Goal: Complete application form

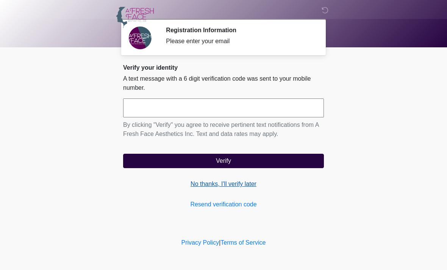
click at [238, 189] on link "No thanks, I'll verify later" at bounding box center [223, 184] width 201 height 9
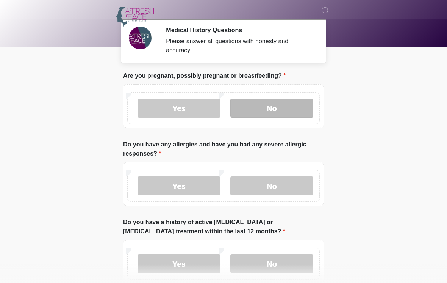
click at [274, 105] on label "No" at bounding box center [271, 108] width 83 height 19
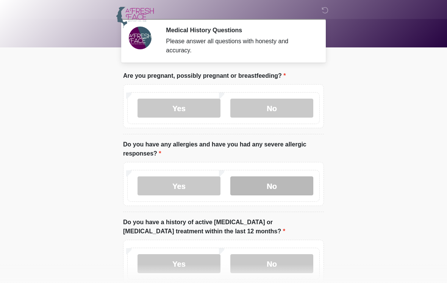
click at [276, 185] on label "No" at bounding box center [271, 185] width 83 height 19
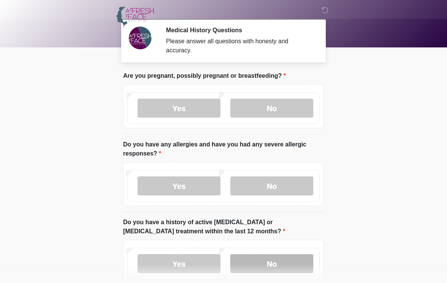
click at [280, 263] on label "No" at bounding box center [271, 263] width 83 height 19
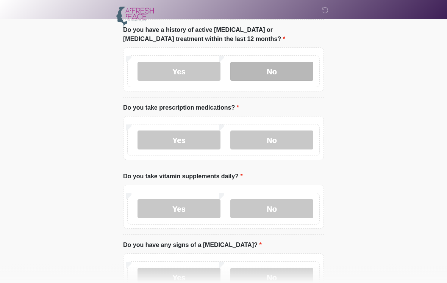
scroll to position [192, 0]
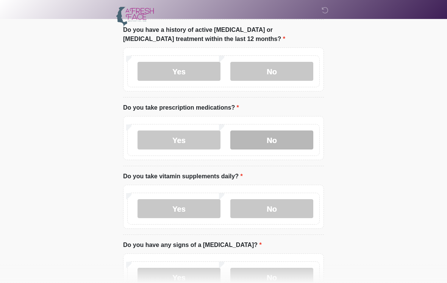
click at [276, 136] on label "No" at bounding box center [271, 139] width 83 height 19
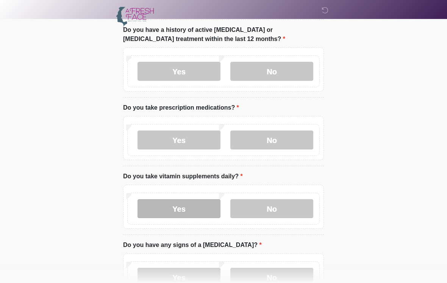
click at [189, 205] on label "Yes" at bounding box center [179, 208] width 83 height 19
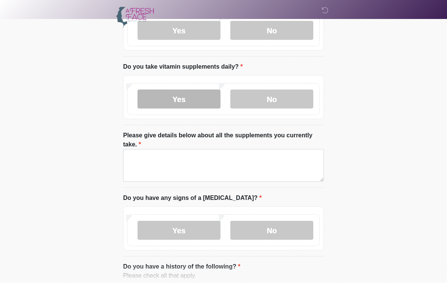
scroll to position [305, 0]
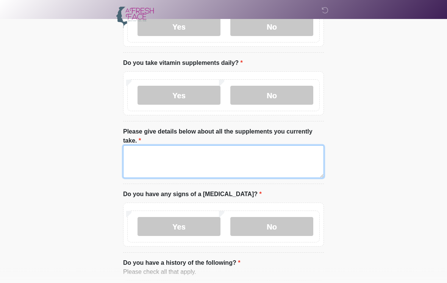
click at [135, 160] on textarea "Please give details below about all the supplements you currently take." at bounding box center [223, 162] width 201 height 33
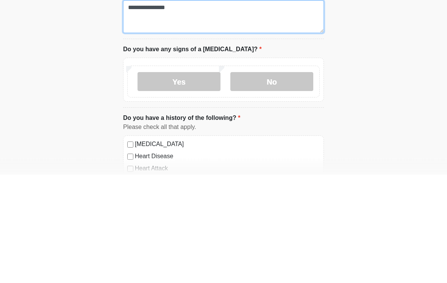
scroll to position [340, 0]
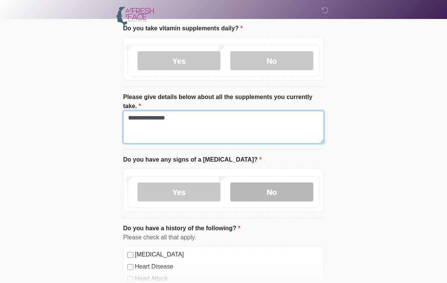
type textarea "**********"
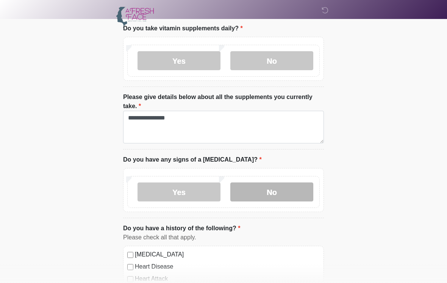
click at [278, 186] on label "No" at bounding box center [271, 191] width 83 height 19
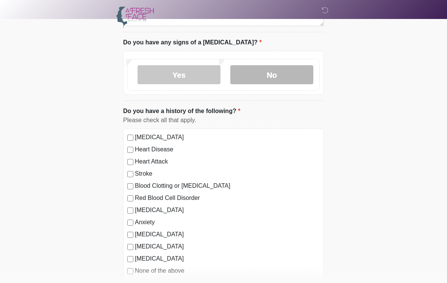
scroll to position [460, 0]
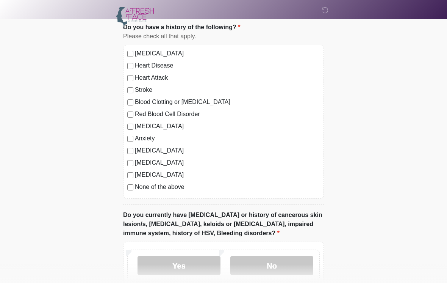
scroll to position [550, 0]
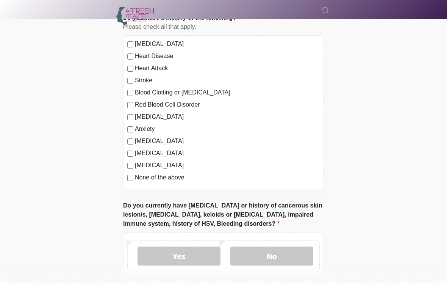
click at [136, 176] on label "None of the above" at bounding box center [227, 177] width 185 height 9
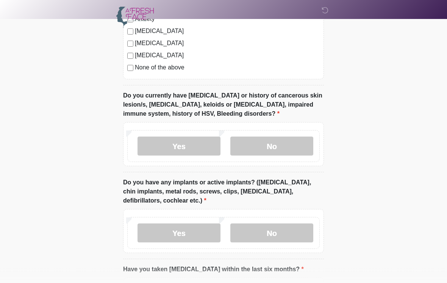
scroll to position [691, 0]
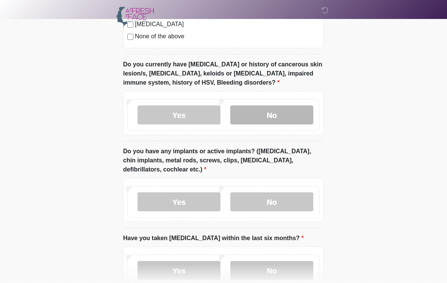
click at [277, 111] on label "No" at bounding box center [271, 114] width 83 height 19
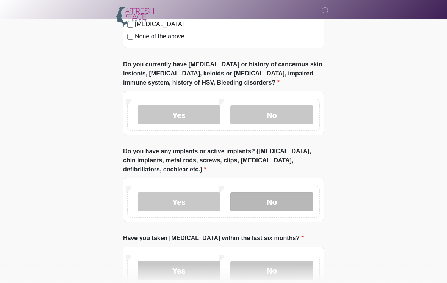
click at [278, 199] on label "No" at bounding box center [271, 201] width 83 height 19
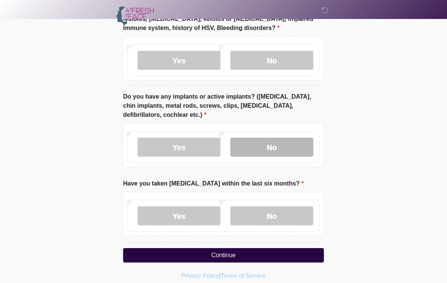
scroll to position [753, 0]
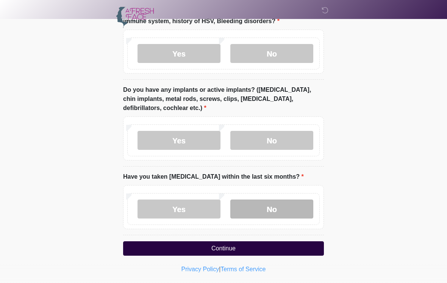
click at [277, 208] on label "No" at bounding box center [271, 208] width 83 height 19
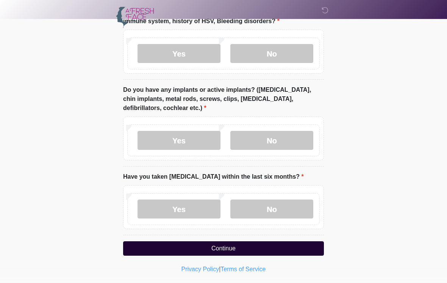
click at [234, 246] on button "Continue" at bounding box center [223, 248] width 201 height 14
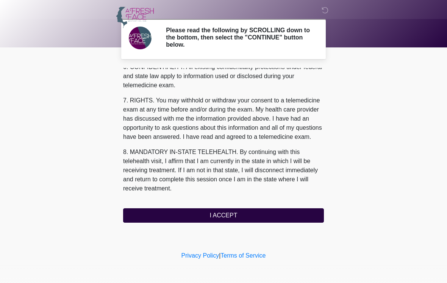
scroll to position [318, 0]
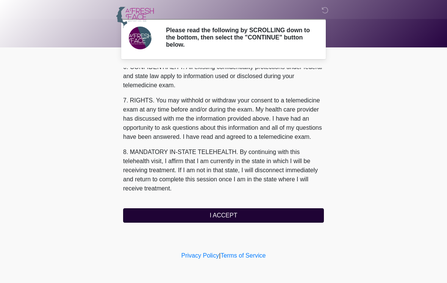
click at [290, 213] on button "I ACCEPT" at bounding box center [223, 215] width 201 height 14
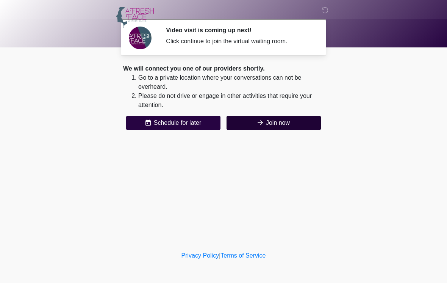
click at [286, 124] on button "Join now" at bounding box center [274, 123] width 94 height 14
click at [283, 122] on button "Join now" at bounding box center [274, 123] width 94 height 14
